Goal: Transaction & Acquisition: Obtain resource

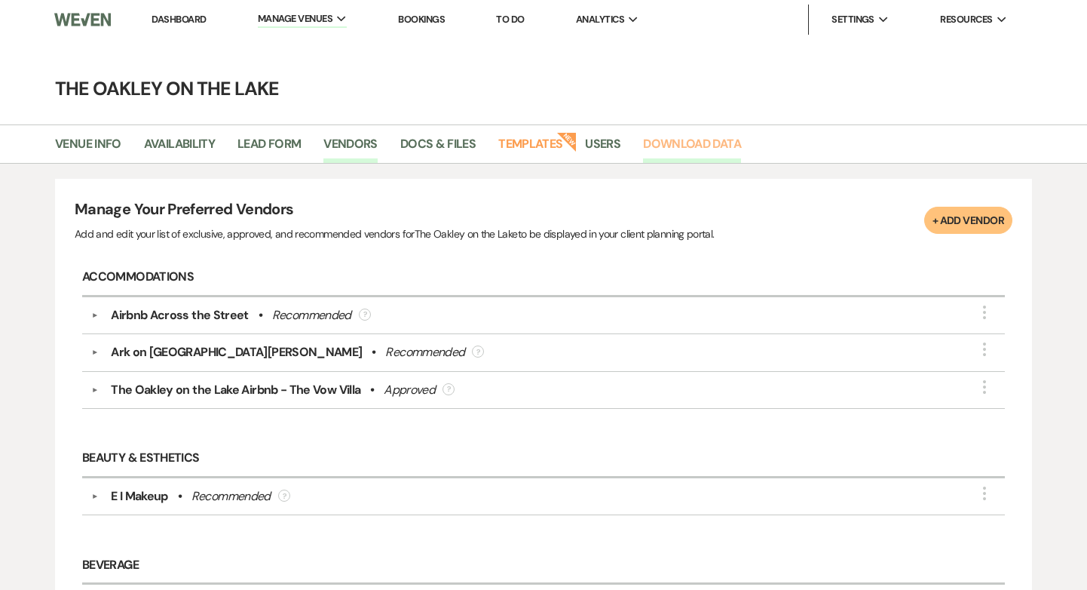
click at [693, 135] on link "Download Data" at bounding box center [692, 148] width 98 height 29
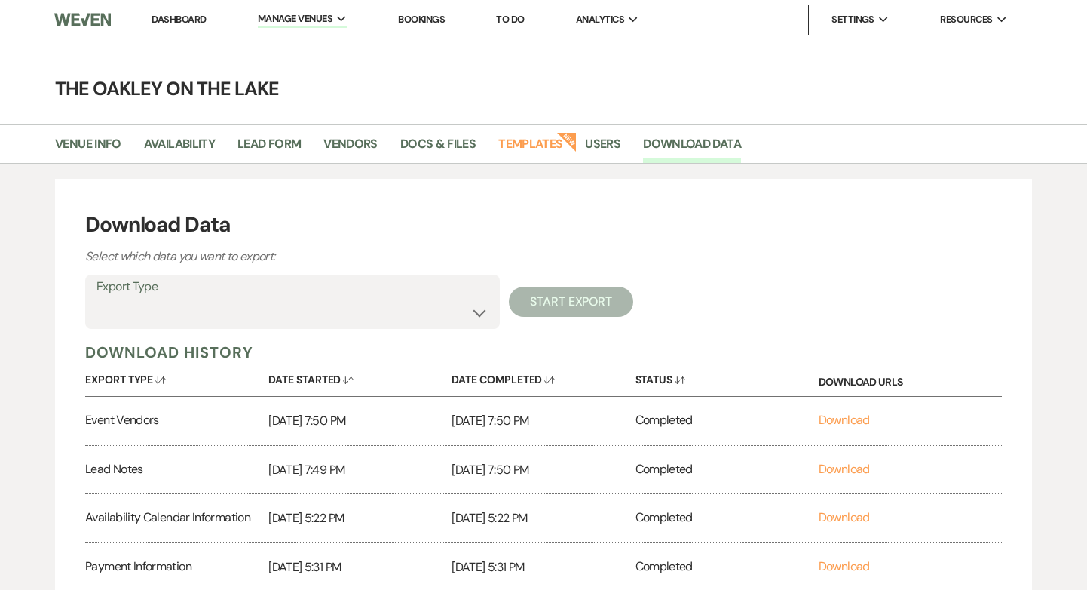
click at [304, 296] on label "Export Type" at bounding box center [292, 287] width 392 height 22
click at [309, 323] on select "Availability Calendar Information Category Templates Contacts Information Event…" at bounding box center [292, 312] width 392 height 29
select select "preferredVendorsInfo"
click at [96, 298] on select "Availability Calendar Information Category Templates Contacts Information Event…" at bounding box center [292, 312] width 392 height 29
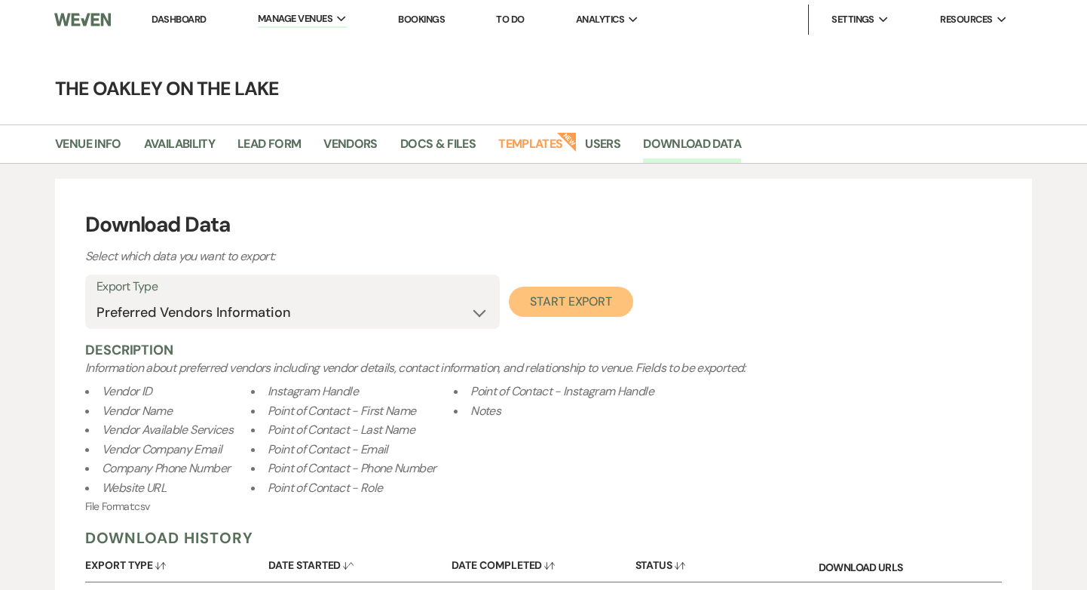
click at [607, 289] on button "Start Export" at bounding box center [571, 301] width 124 height 30
select select
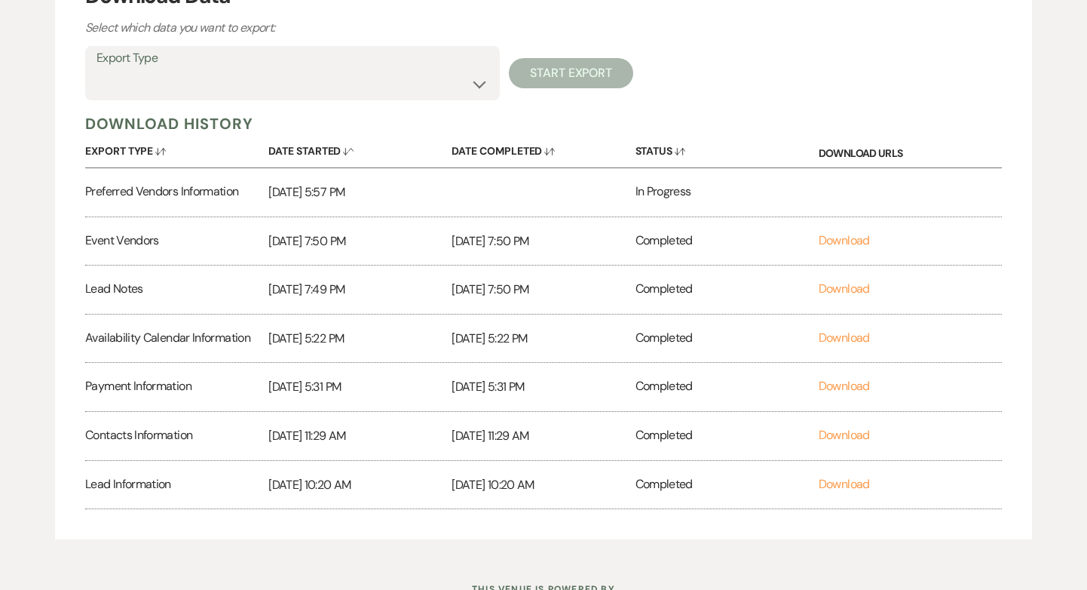
scroll to position [230, 0]
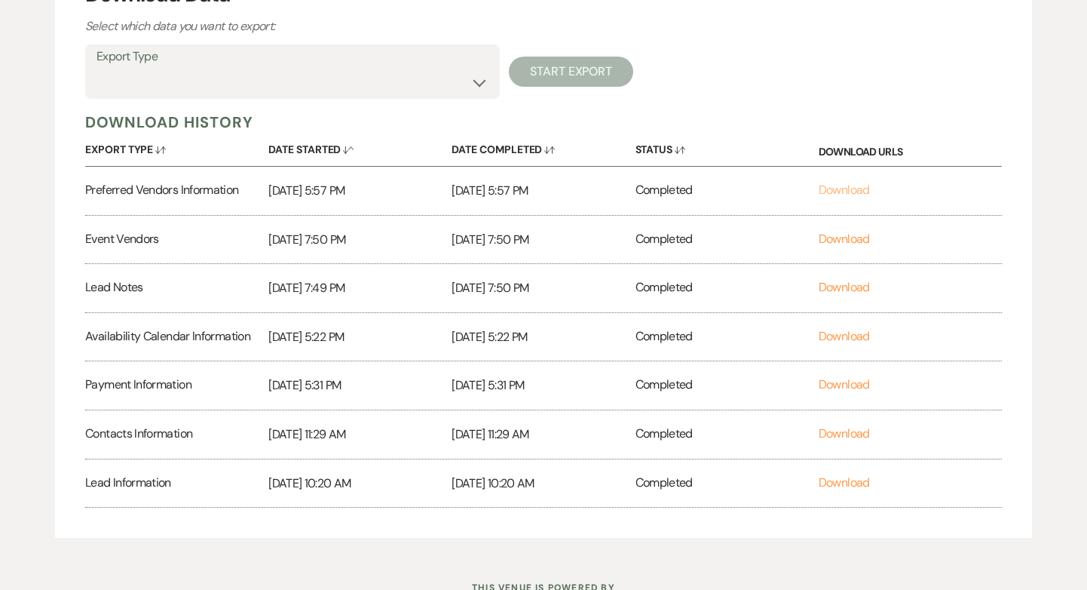
click at [832, 188] on link "Download" at bounding box center [844, 190] width 51 height 16
click at [614, 18] on div "Download Data Select which data you want to export:" at bounding box center [543, 7] width 917 height 57
